Goal: Transaction & Acquisition: Purchase product/service

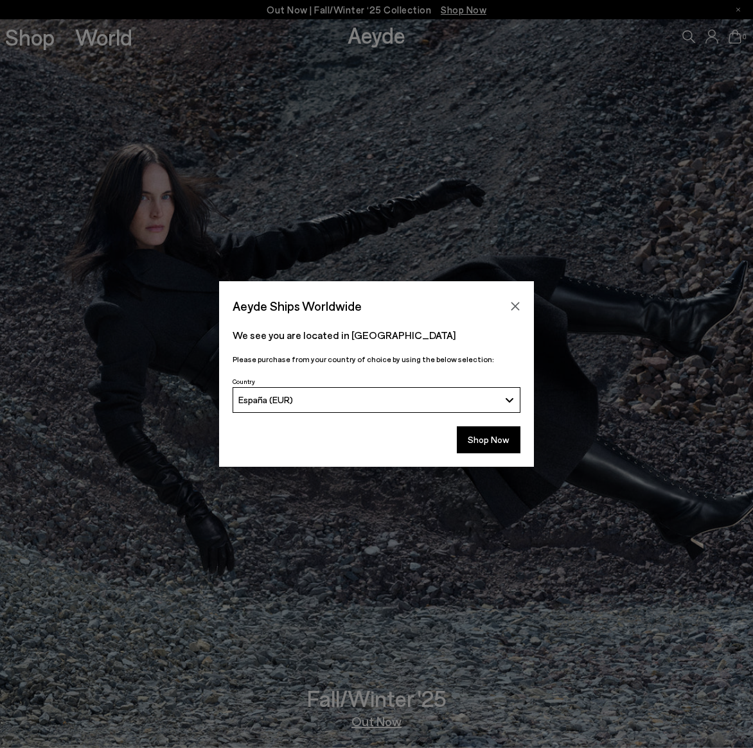
click at [509, 308] on button "Close" at bounding box center [515, 306] width 19 height 19
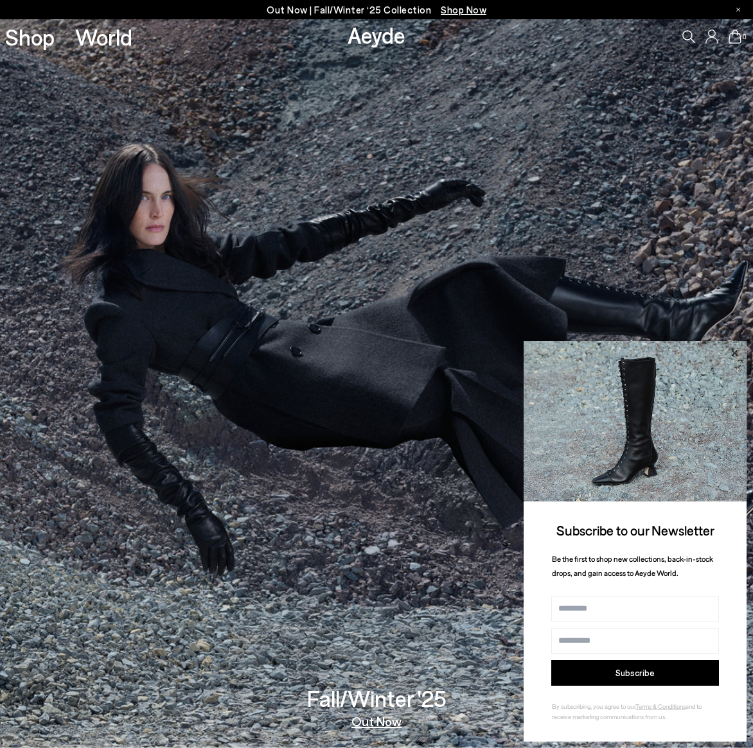
click at [740, 347] on icon at bounding box center [734, 353] width 17 height 17
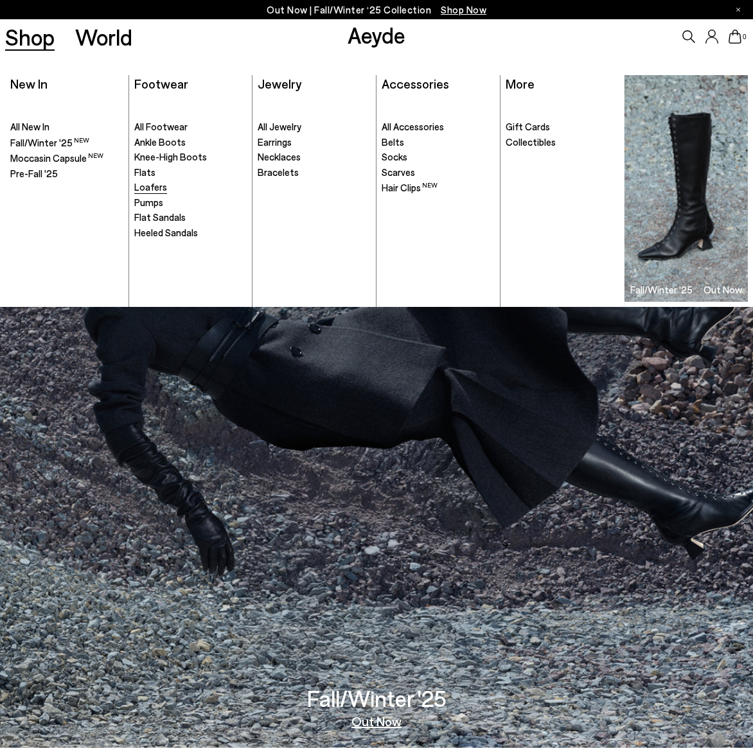
click at [146, 186] on span "Loafers" at bounding box center [150, 187] width 33 height 12
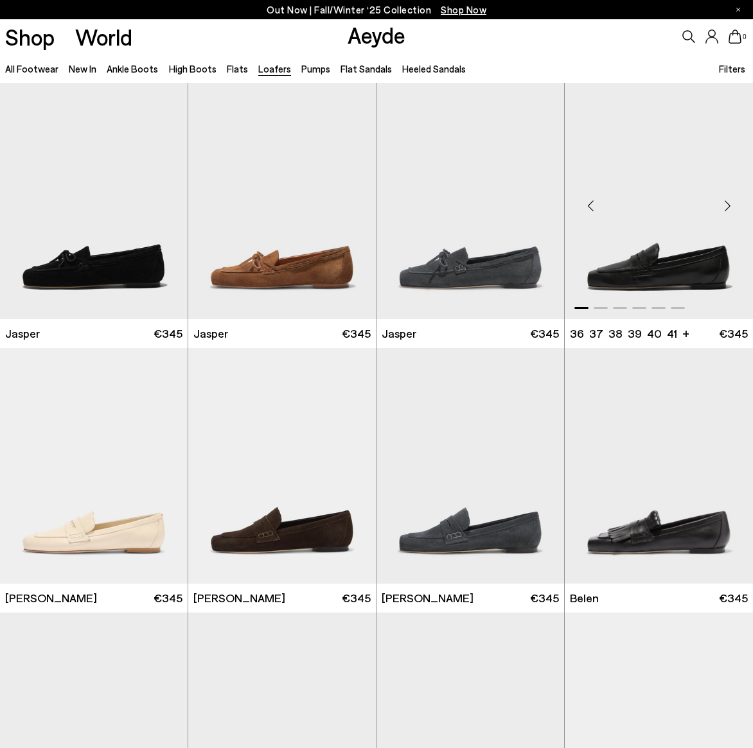
click at [730, 205] on div "Next slide" at bounding box center [727, 206] width 39 height 39
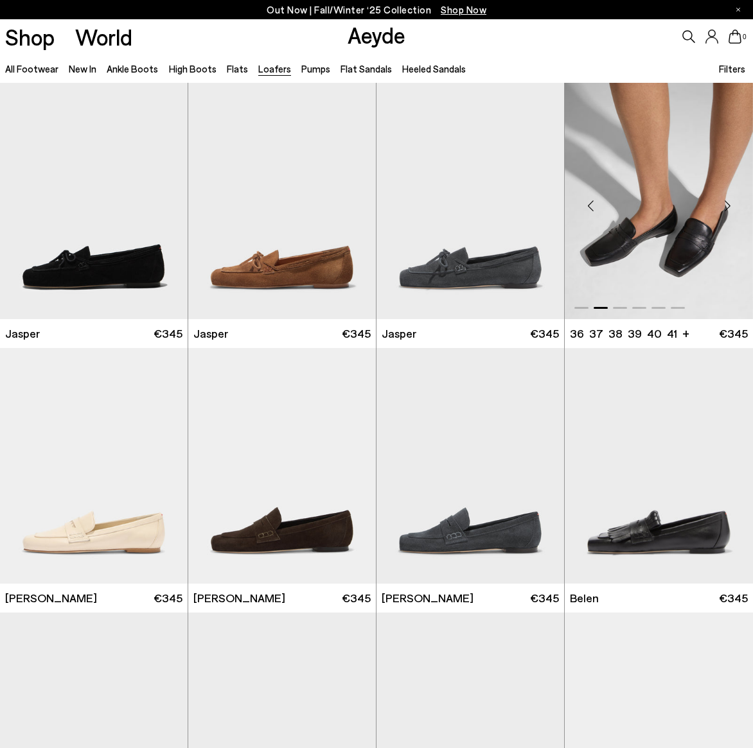
click at [730, 205] on div "Next slide" at bounding box center [727, 206] width 39 height 39
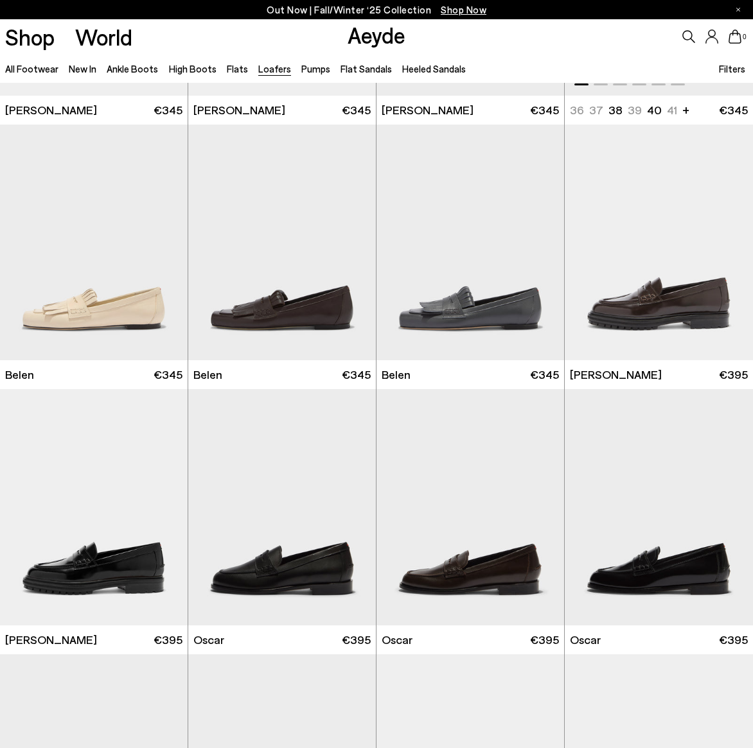
scroll to position [576, 0]
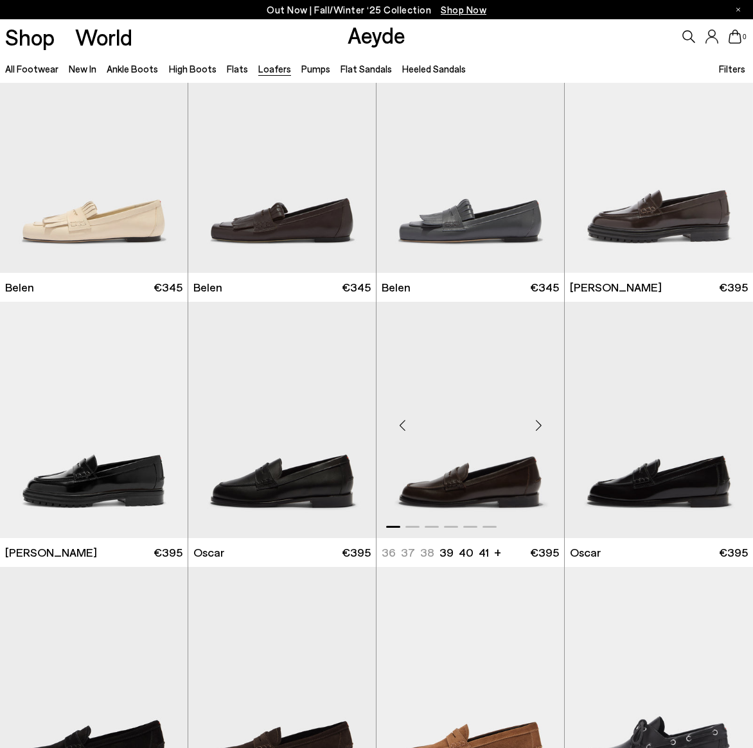
click at [544, 430] on div "Next slide" at bounding box center [538, 425] width 39 height 39
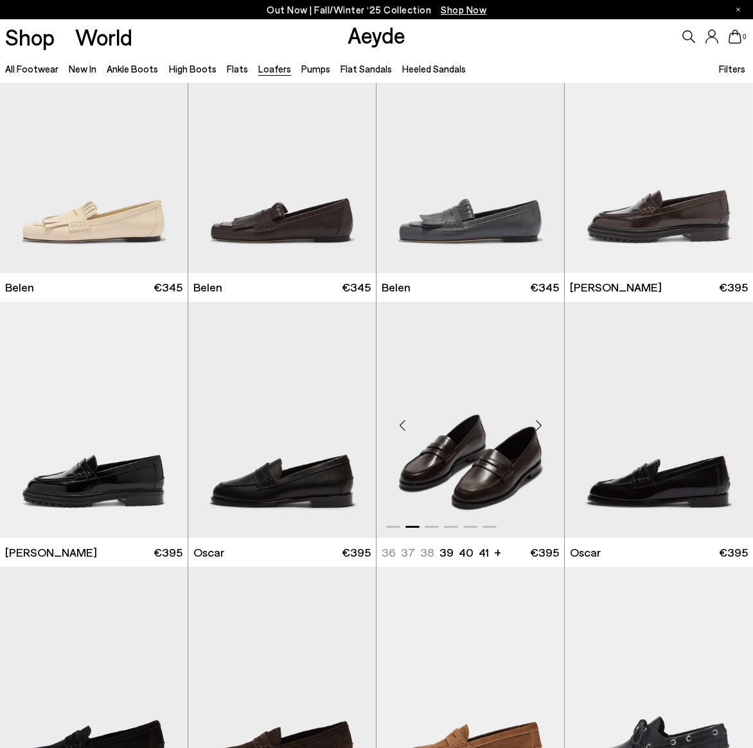
click at [544, 430] on div "Next slide" at bounding box center [538, 425] width 39 height 39
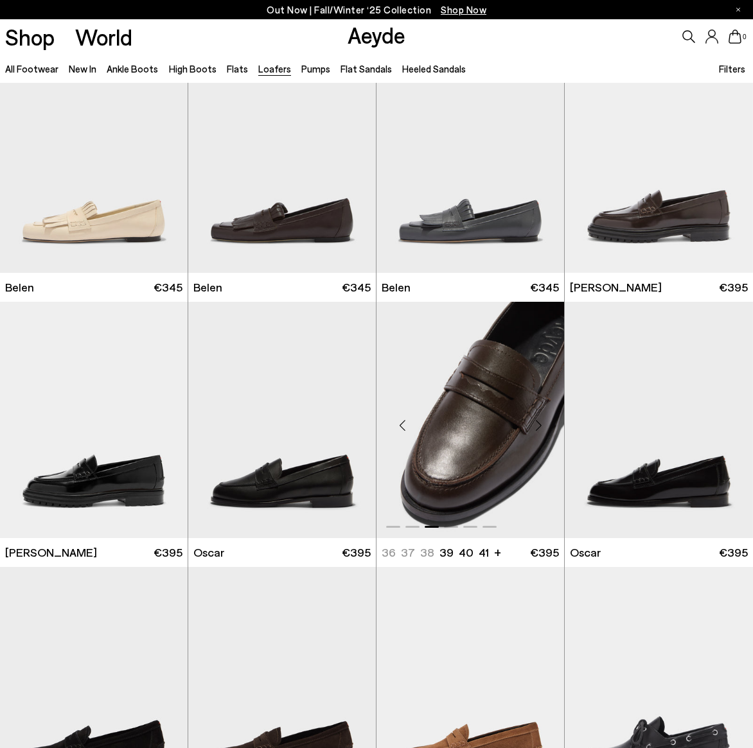
click at [544, 430] on div "Next slide" at bounding box center [538, 425] width 39 height 39
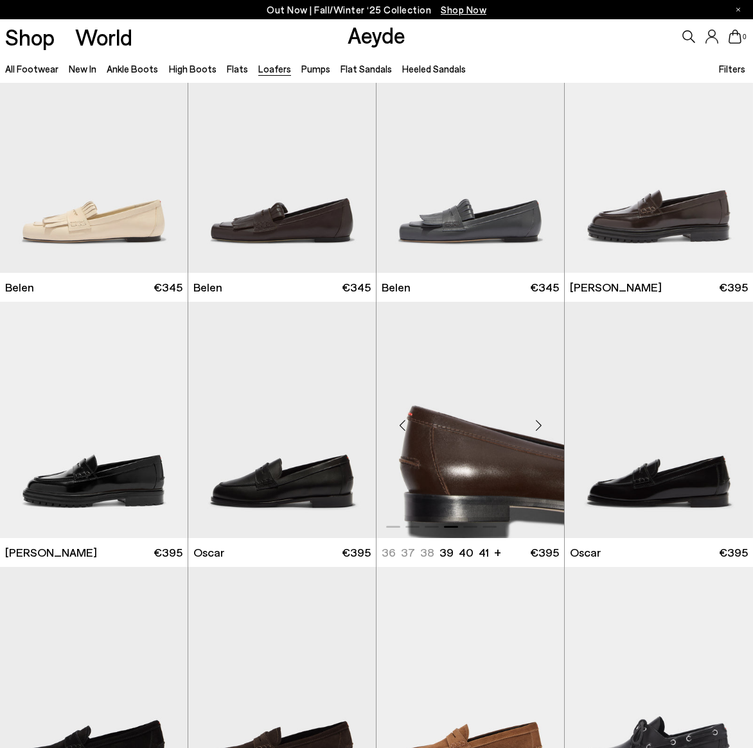
click at [544, 430] on div "Next slide" at bounding box center [538, 425] width 39 height 39
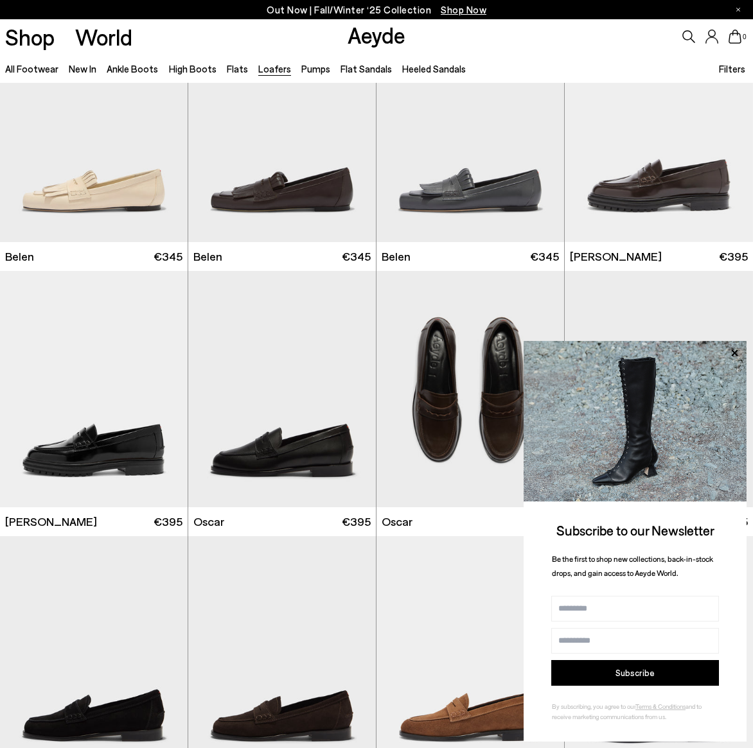
scroll to position [689, 0]
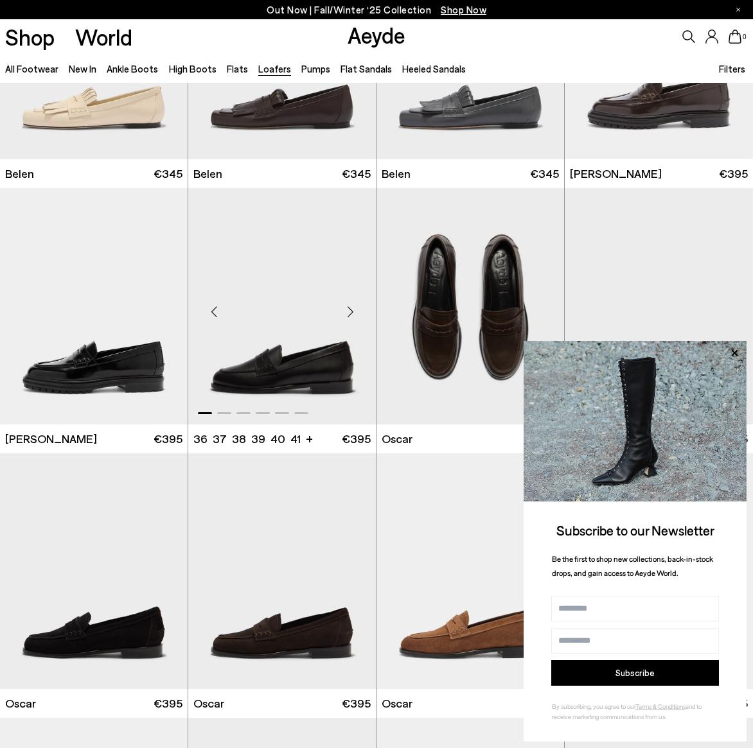
click at [351, 304] on div "Next slide" at bounding box center [350, 311] width 39 height 39
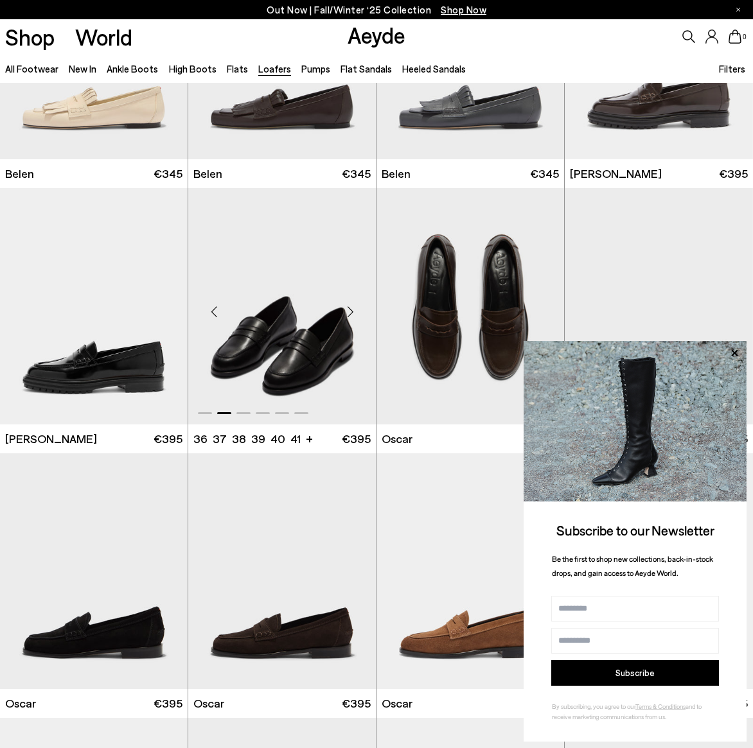
click at [351, 304] on div "Next slide" at bounding box center [350, 311] width 39 height 39
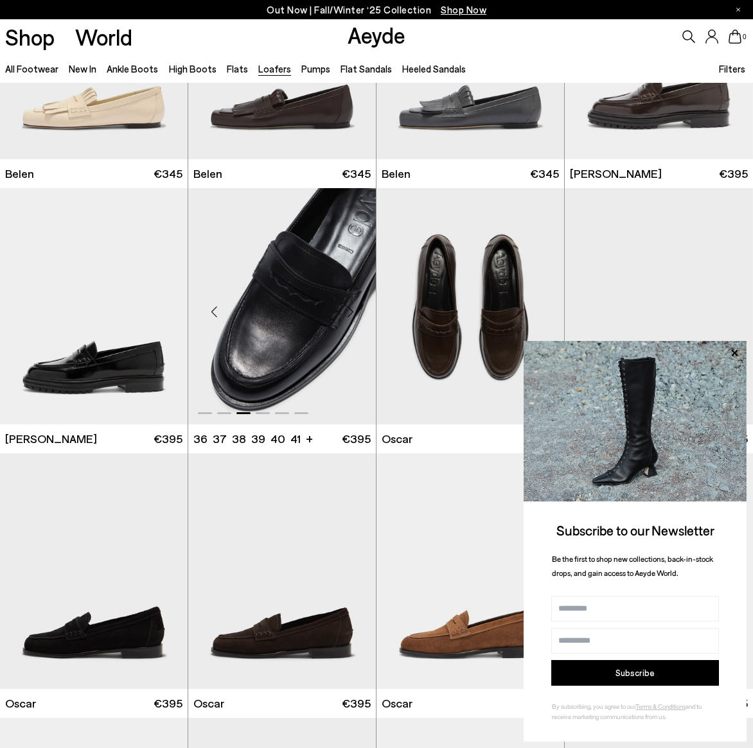
click at [351, 304] on div "Next slide" at bounding box center [350, 311] width 39 height 39
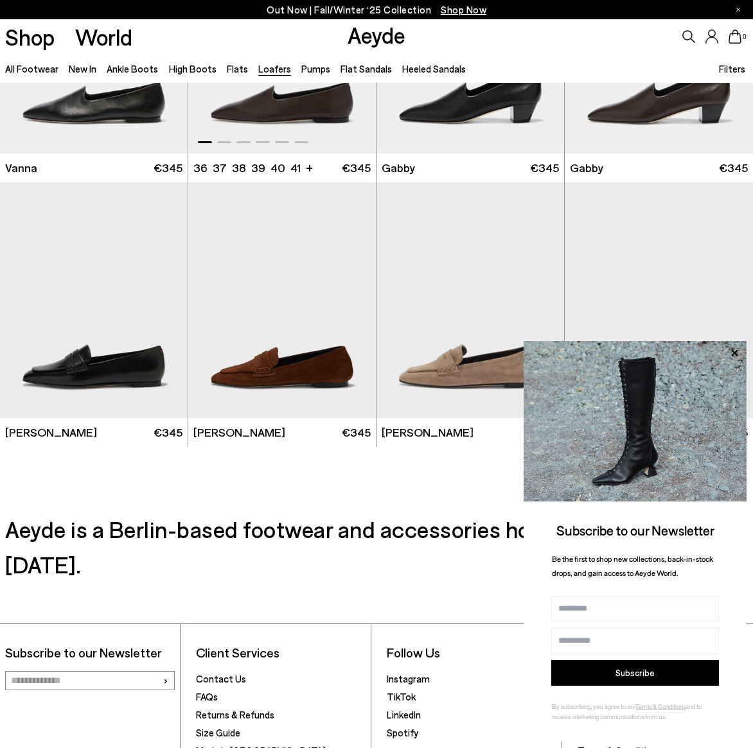
scroll to position [1828, 0]
